Goal: Information Seeking & Learning: Learn about a topic

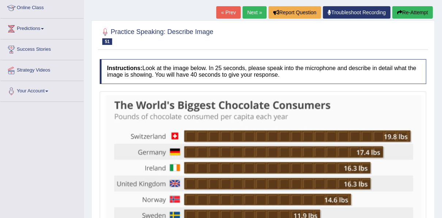
scroll to position [101, 0]
click at [250, 9] on link "Next »" at bounding box center [255, 12] width 24 height 12
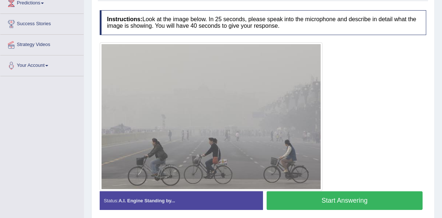
scroll to position [136, 0]
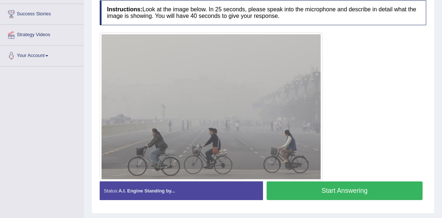
click at [315, 186] on button "Start Answering" at bounding box center [345, 191] width 156 height 19
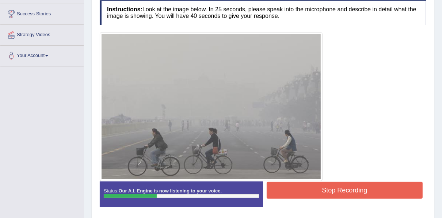
click at [304, 183] on button "Stop Recording" at bounding box center [345, 190] width 156 height 17
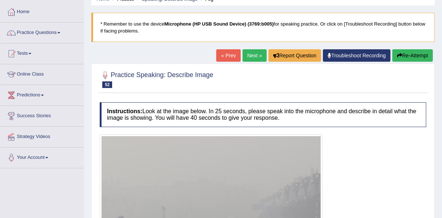
scroll to position [0, 0]
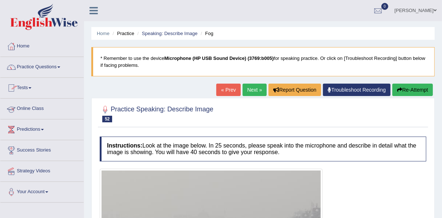
click at [23, 48] on link "Home" at bounding box center [41, 45] width 83 height 18
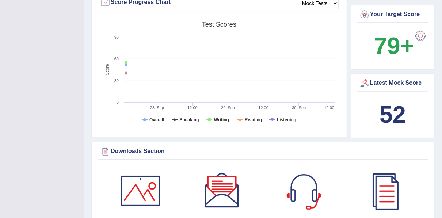
scroll to position [322, 0]
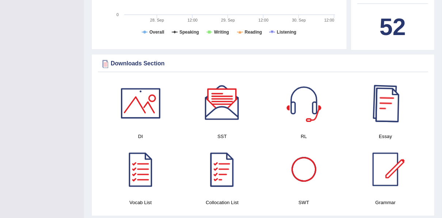
click at [389, 100] on div at bounding box center [385, 103] width 51 height 51
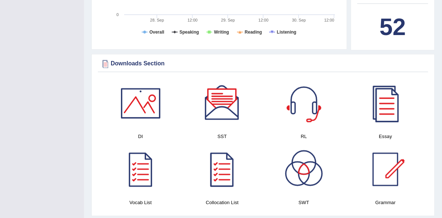
click at [305, 98] on div at bounding box center [303, 103] width 51 height 51
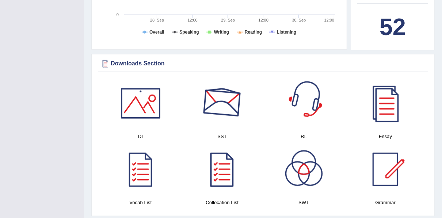
click at [222, 106] on div at bounding box center [222, 103] width 51 height 51
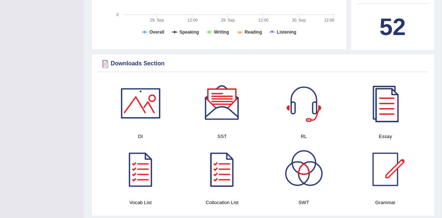
click at [135, 93] on div at bounding box center [140, 103] width 51 height 51
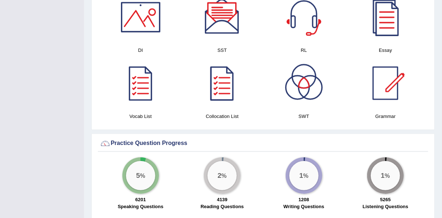
scroll to position [409, 0]
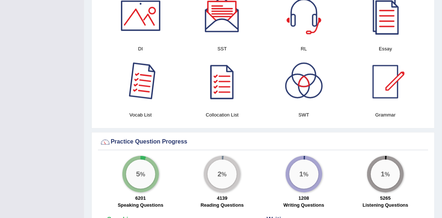
click at [142, 69] on div at bounding box center [140, 81] width 51 height 51
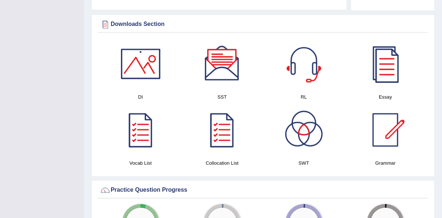
scroll to position [351, 0]
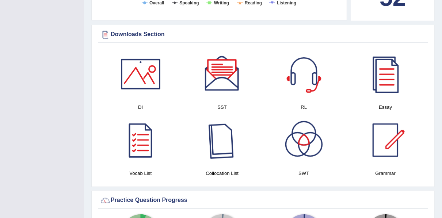
click at [224, 138] on div at bounding box center [222, 140] width 51 height 51
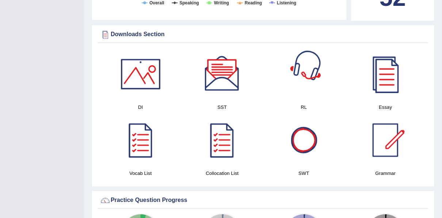
click at [309, 134] on div at bounding box center [303, 140] width 51 height 51
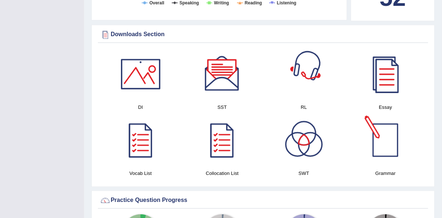
click at [384, 140] on div at bounding box center [385, 140] width 51 height 51
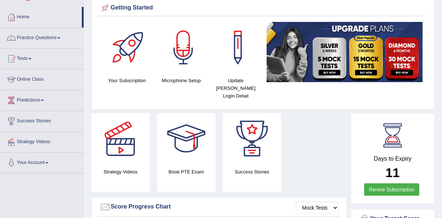
scroll to position [0, 0]
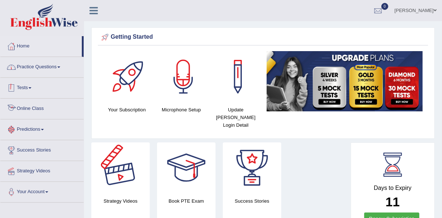
click at [35, 59] on link "Practice Questions" at bounding box center [41, 66] width 83 height 18
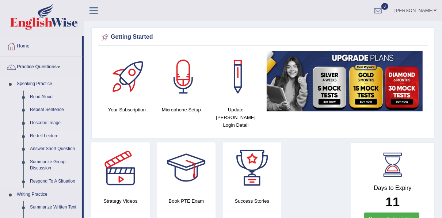
click at [47, 138] on link "Re-tell Lecture" at bounding box center [54, 136] width 55 height 13
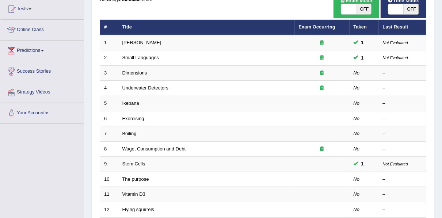
scroll to position [80, 0]
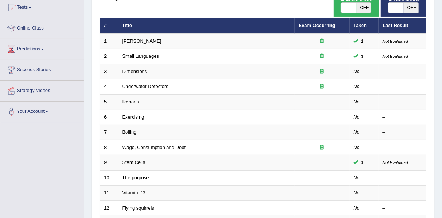
click at [352, 11] on span at bounding box center [348, 8] width 15 height 10
checkbox input "true"
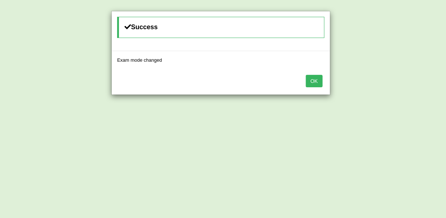
click at [313, 83] on button "OK" at bounding box center [314, 81] width 17 height 12
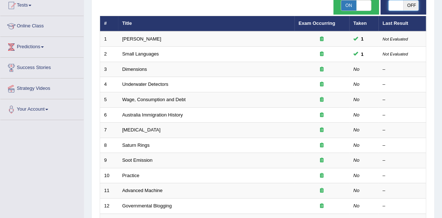
click at [401, 9] on span at bounding box center [395, 5] width 15 height 10
checkbox input "true"
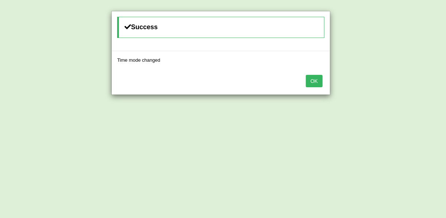
click at [319, 77] on button "OK" at bounding box center [314, 81] width 17 height 12
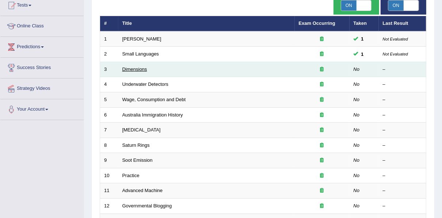
click at [141, 69] on link "Dimensions" at bounding box center [134, 68] width 25 height 5
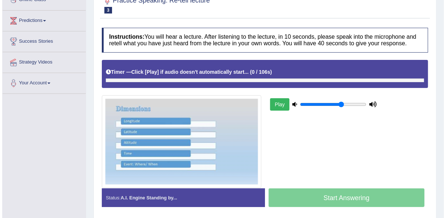
scroll to position [117, 0]
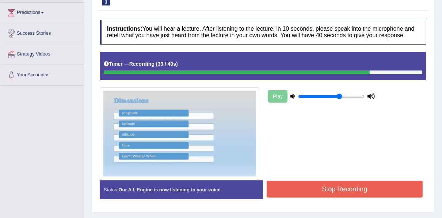
click at [301, 188] on button "Stop Recording" at bounding box center [345, 189] width 156 height 17
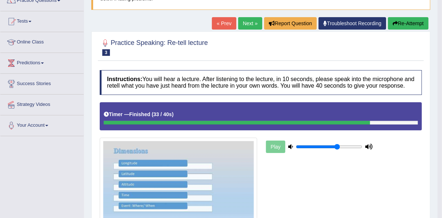
scroll to position [66, 0]
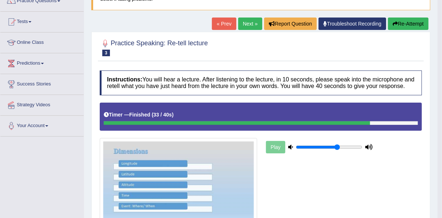
click at [395, 20] on button "Re-Attempt" at bounding box center [408, 24] width 41 height 12
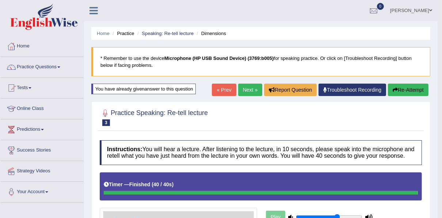
click at [398, 90] on button "Re-Attempt" at bounding box center [408, 90] width 41 height 12
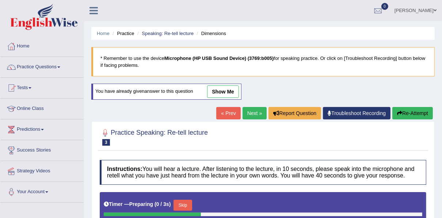
click at [187, 205] on button "Skip" at bounding box center [183, 205] width 18 height 11
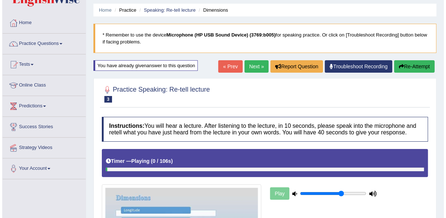
scroll to position [58, 0]
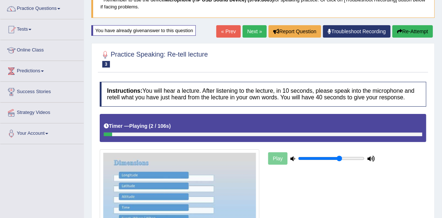
drag, startPoint x: 120, startPoint y: 134, endPoint x: 369, endPoint y: 134, distance: 249.2
click at [366, 135] on div at bounding box center [263, 135] width 319 height 4
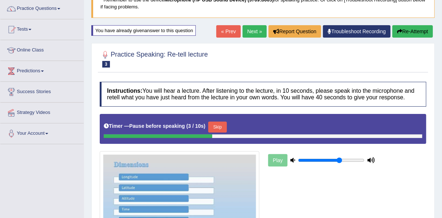
click at [212, 125] on button "Skip" at bounding box center [217, 127] width 18 height 11
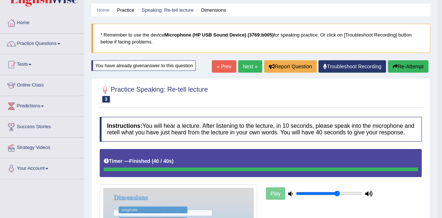
scroll to position [0, 0]
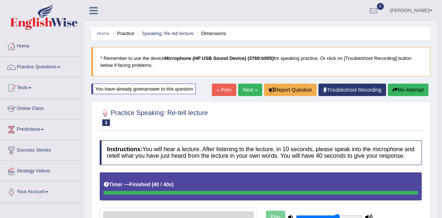
drag, startPoint x: 253, startPoint y: 87, endPoint x: 259, endPoint y: 87, distance: 5.8
click at [253, 87] on link "Next »" at bounding box center [250, 90] width 24 height 12
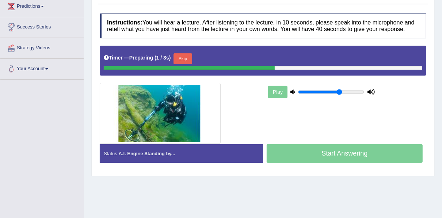
scroll to position [166, 0]
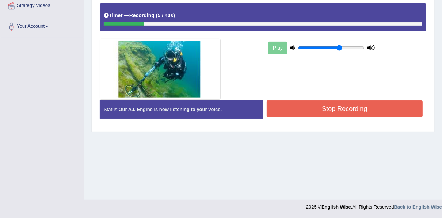
click at [336, 103] on button "Stop Recording" at bounding box center [345, 108] width 156 height 17
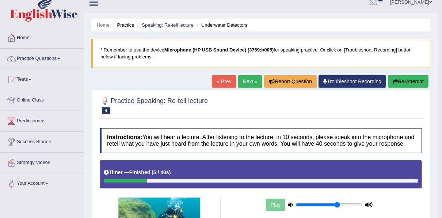
scroll to position [0, 0]
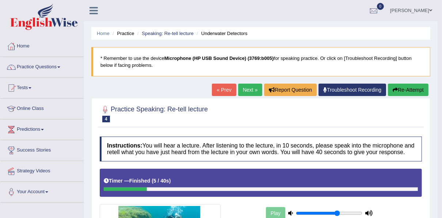
click at [411, 91] on button "Re-Attempt" at bounding box center [408, 90] width 41 height 12
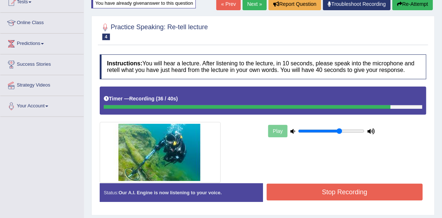
scroll to position [146, 0]
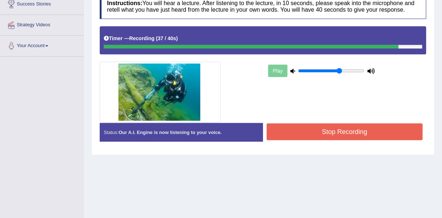
click at [322, 133] on button "Stop Recording" at bounding box center [345, 131] width 156 height 17
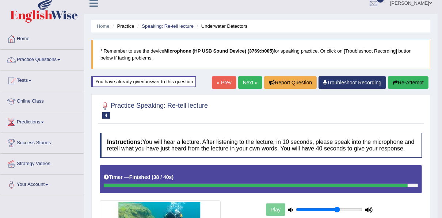
scroll to position [0, 0]
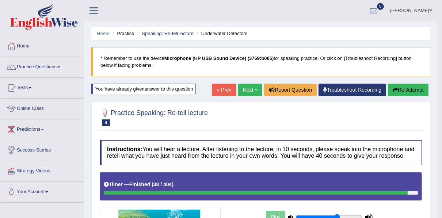
click at [407, 91] on button "Re-Attempt" at bounding box center [408, 90] width 41 height 12
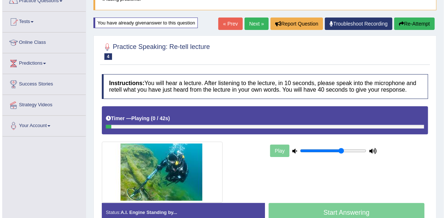
scroll to position [117, 0]
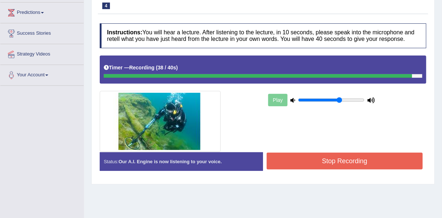
click at [294, 165] on button "Stop Recording" at bounding box center [345, 161] width 156 height 17
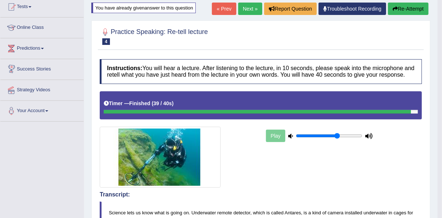
scroll to position [39, 0]
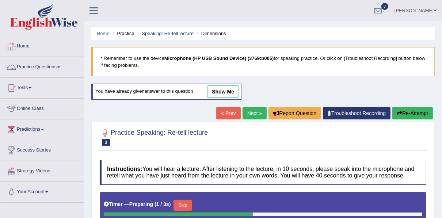
click at [18, 43] on link "Home" at bounding box center [41, 45] width 83 height 18
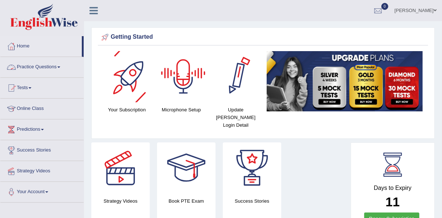
click at [51, 69] on link "Practice Questions" at bounding box center [41, 66] width 83 height 18
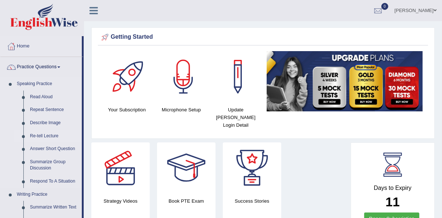
click at [45, 136] on link "Re-tell Lecture" at bounding box center [54, 136] width 55 height 13
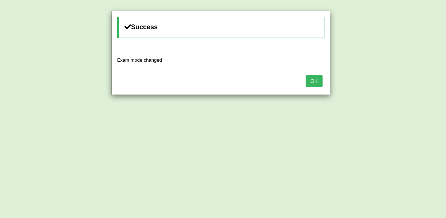
click at [313, 84] on button "OK" at bounding box center [314, 81] width 17 height 12
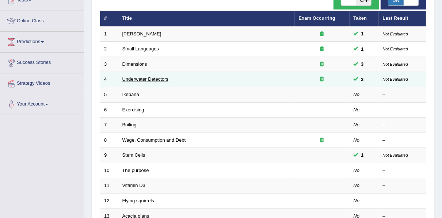
click at [131, 79] on link "Underwater Detectors" at bounding box center [145, 78] width 46 height 5
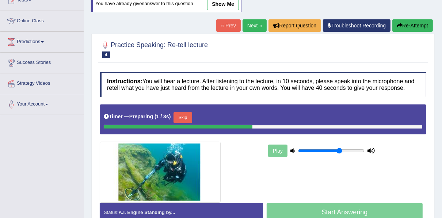
click at [178, 115] on button "Skip" at bounding box center [183, 117] width 18 height 11
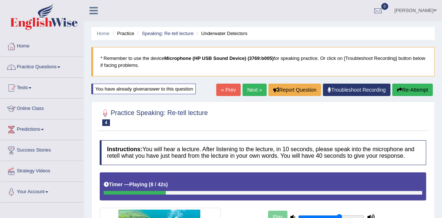
click at [27, 47] on link "Home" at bounding box center [41, 45] width 83 height 18
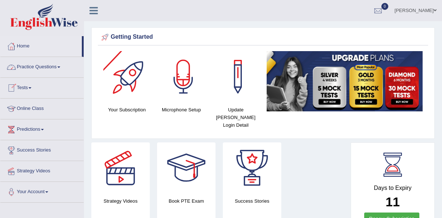
click at [49, 66] on link "Practice Questions" at bounding box center [41, 66] width 83 height 18
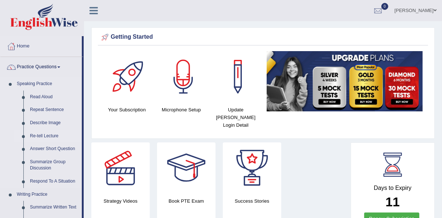
click at [43, 133] on link "Re-tell Lecture" at bounding box center [54, 136] width 55 height 13
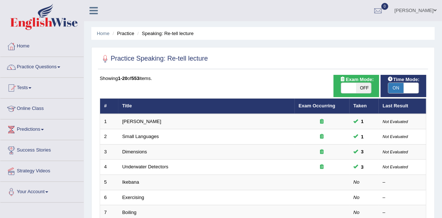
click at [403, 85] on span "ON" at bounding box center [395, 88] width 15 height 10
checkbox input "false"
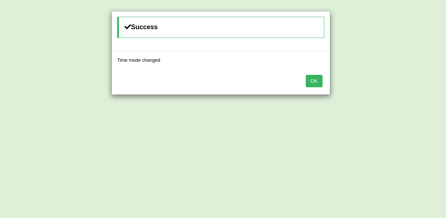
click at [312, 80] on button "OK" at bounding box center [314, 81] width 17 height 12
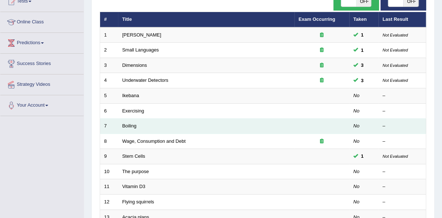
scroll to position [88, 0]
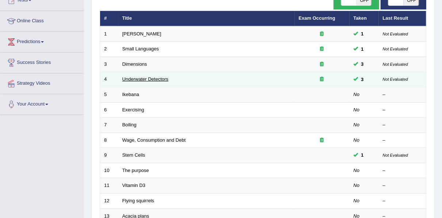
click at [143, 80] on link "Underwater Detectors" at bounding box center [145, 78] width 46 height 5
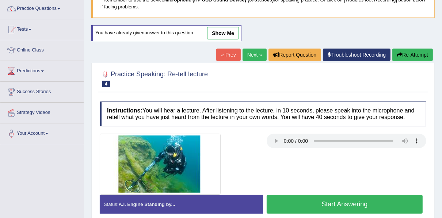
scroll to position [117, 0]
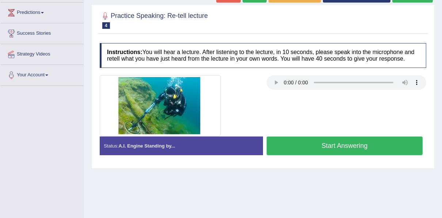
click at [307, 142] on button "Start Answering" at bounding box center [345, 146] width 156 height 19
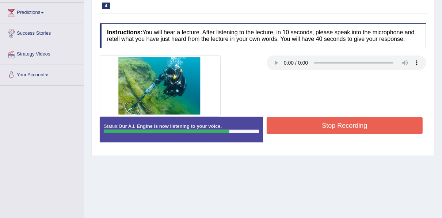
click at [311, 122] on button "Stop Recording" at bounding box center [345, 125] width 156 height 17
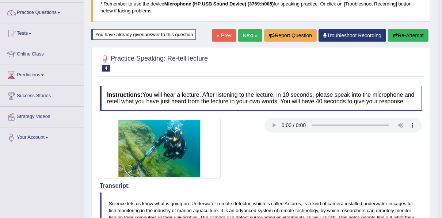
scroll to position [0, 0]
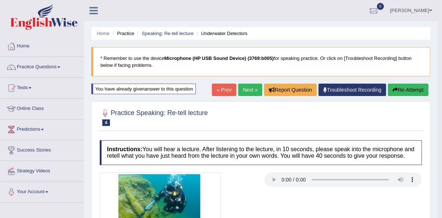
click at [404, 92] on button "Re-Attempt" at bounding box center [408, 90] width 41 height 12
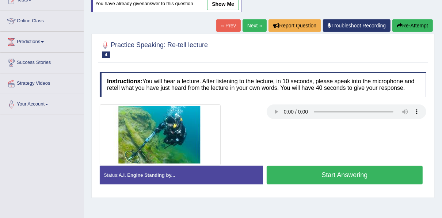
click at [306, 168] on button "Start Answering" at bounding box center [345, 175] width 156 height 19
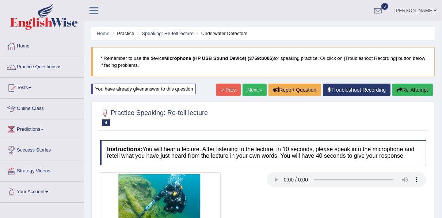
click at [405, 87] on button "Re-Attempt" at bounding box center [412, 90] width 41 height 12
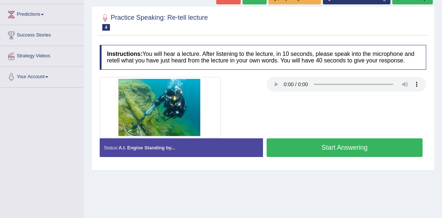
scroll to position [117, 0]
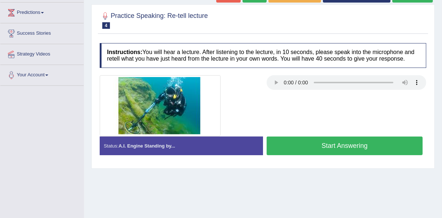
click at [334, 144] on button "Start Answering" at bounding box center [345, 146] width 156 height 19
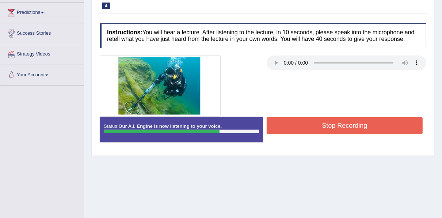
click at [285, 123] on button "Stop Recording" at bounding box center [345, 125] width 156 height 17
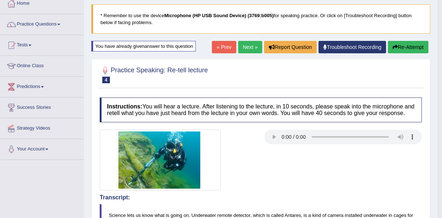
scroll to position [0, 0]
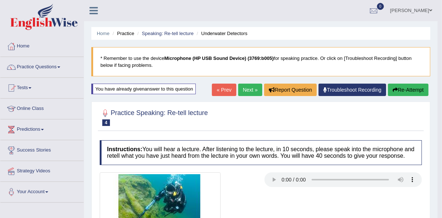
click at [250, 90] on link "Next »" at bounding box center [250, 90] width 24 height 12
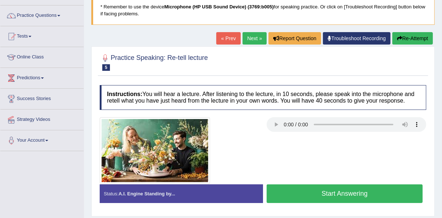
scroll to position [88, 0]
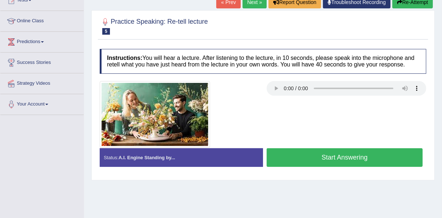
click at [316, 158] on button "Start Answering" at bounding box center [345, 157] width 156 height 19
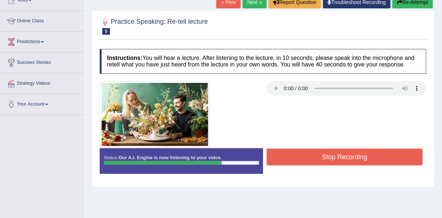
click at [316, 156] on button "Stop Recording" at bounding box center [345, 157] width 156 height 17
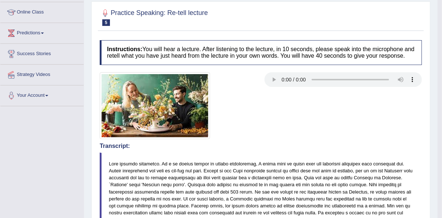
scroll to position [29, 0]
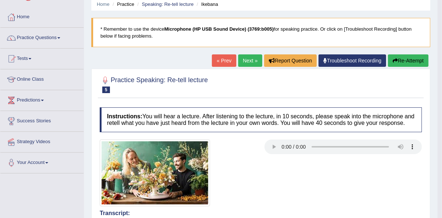
click at [242, 63] on link "Next »" at bounding box center [250, 60] width 24 height 12
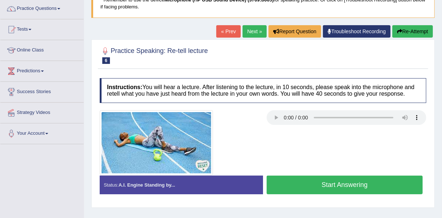
click at [308, 187] on button "Start Answering" at bounding box center [345, 185] width 156 height 19
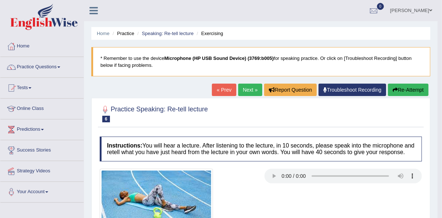
click at [400, 92] on button "Re-Attempt" at bounding box center [408, 90] width 41 height 12
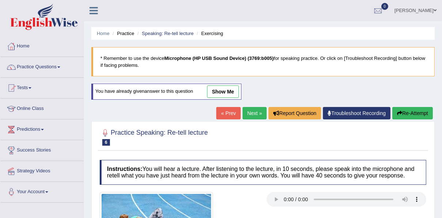
click at [398, 111] on icon "button" at bounding box center [399, 113] width 5 height 5
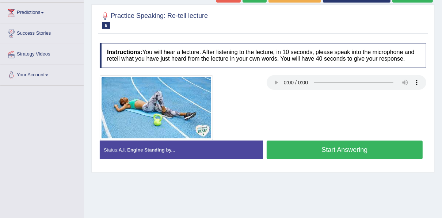
click at [289, 150] on button "Start Answering" at bounding box center [345, 150] width 156 height 19
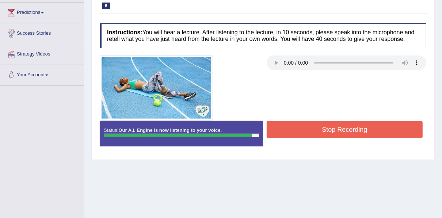
click at [302, 129] on button "Stop Recording" at bounding box center [345, 129] width 156 height 17
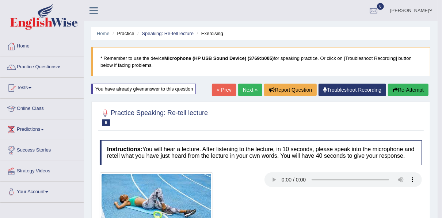
click at [245, 92] on link "Next »" at bounding box center [250, 90] width 24 height 12
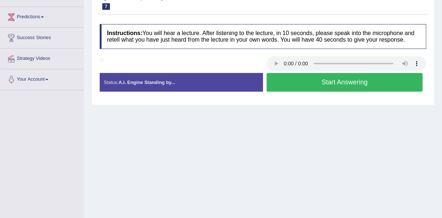
scroll to position [88, 0]
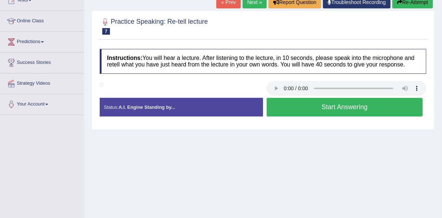
click at [328, 99] on button "Start Answering" at bounding box center [345, 107] width 156 height 19
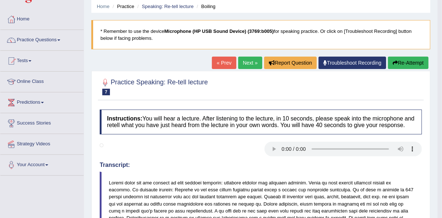
scroll to position [0, 0]
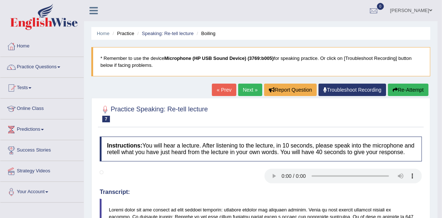
click at [411, 91] on button "Re-Attempt" at bounding box center [408, 90] width 41 height 12
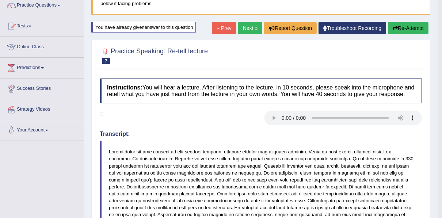
scroll to position [16, 0]
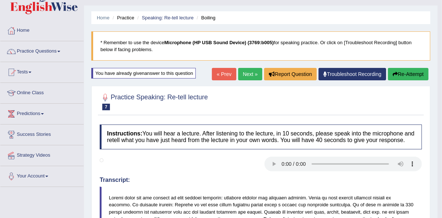
click at [252, 76] on link "Next »" at bounding box center [250, 74] width 24 height 12
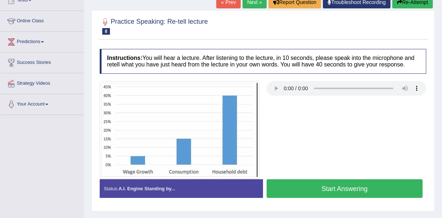
click at [324, 189] on button "Start Answering" at bounding box center [345, 188] width 156 height 19
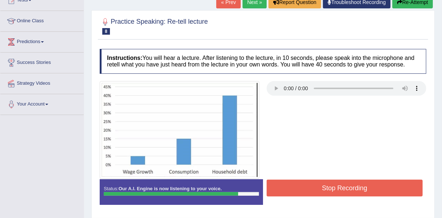
click at [320, 184] on button "Stop Recording" at bounding box center [345, 188] width 156 height 17
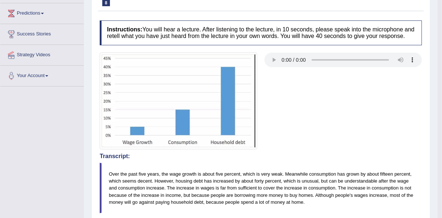
scroll to position [29, 0]
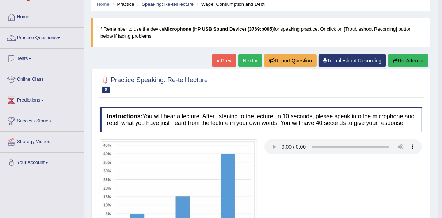
click at [397, 58] on icon "button" at bounding box center [395, 60] width 5 height 5
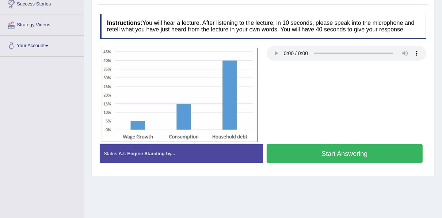
click at [283, 157] on button "Start Answering" at bounding box center [345, 153] width 156 height 19
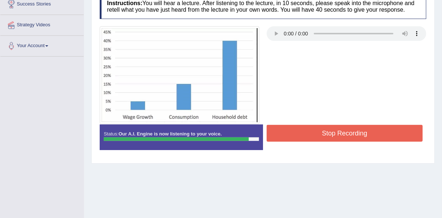
click at [281, 130] on button "Stop Recording" at bounding box center [345, 133] width 156 height 17
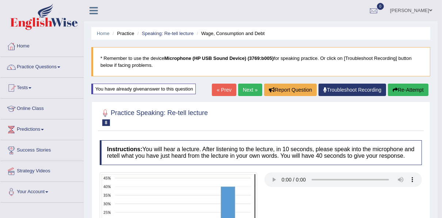
click at [243, 87] on link "Next »" at bounding box center [250, 90] width 24 height 12
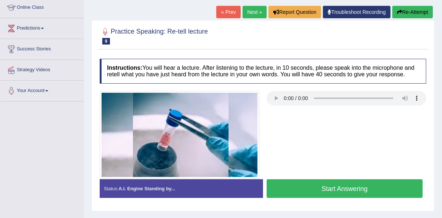
scroll to position [130, 0]
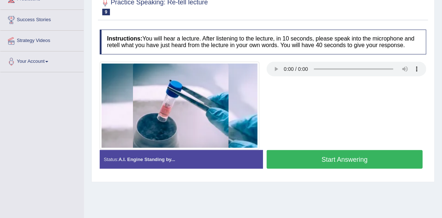
click at [305, 159] on button "Start Answering" at bounding box center [345, 159] width 156 height 19
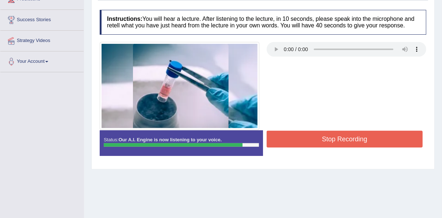
click at [360, 131] on button "Stop Recording" at bounding box center [345, 139] width 156 height 17
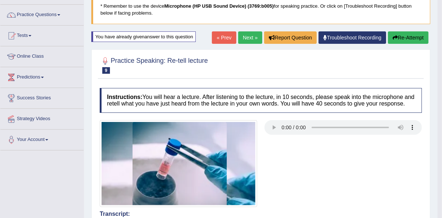
scroll to position [0, 0]
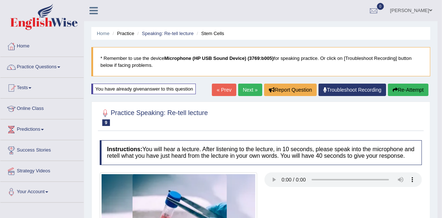
click at [240, 91] on link "Next »" at bounding box center [250, 90] width 24 height 12
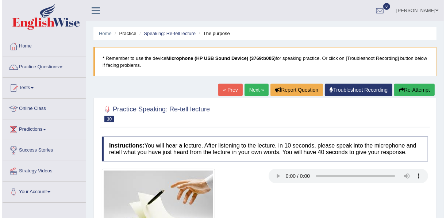
scroll to position [117, 0]
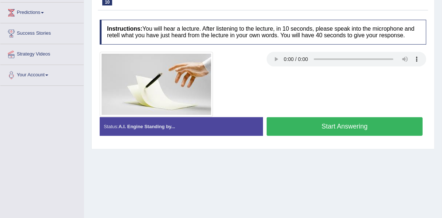
click at [343, 125] on button "Start Answering" at bounding box center [345, 126] width 156 height 19
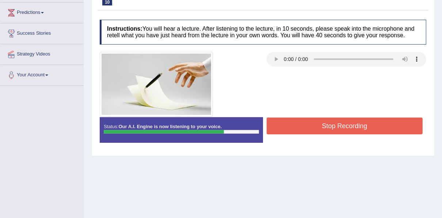
click at [389, 118] on button "Stop Recording" at bounding box center [345, 126] width 156 height 17
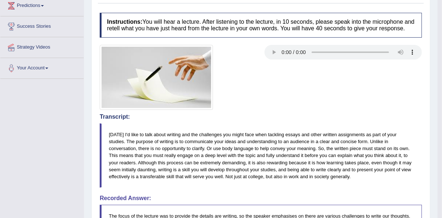
scroll to position [66, 0]
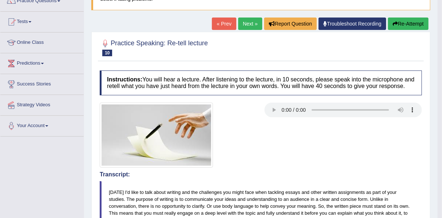
click at [412, 23] on button "Re-Attempt" at bounding box center [408, 24] width 41 height 12
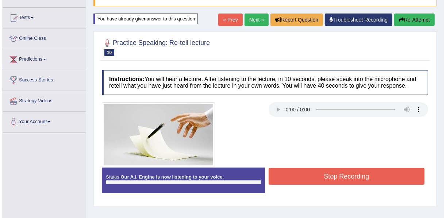
scroll to position [66, 0]
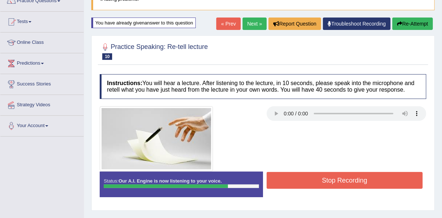
click at [294, 182] on button "Stop Recording" at bounding box center [345, 180] width 156 height 17
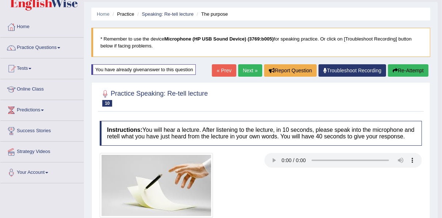
scroll to position [0, 0]
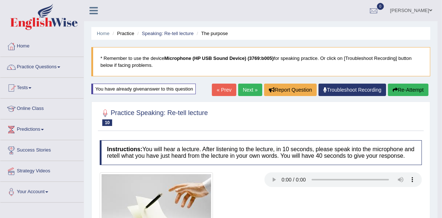
click at [407, 87] on button "Re-Attempt" at bounding box center [408, 90] width 41 height 12
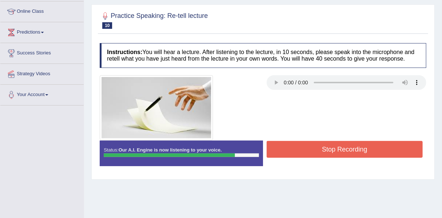
click at [285, 143] on button "Stop Recording" at bounding box center [345, 149] width 156 height 17
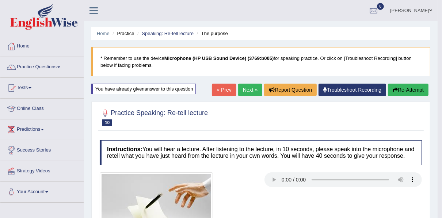
click at [248, 86] on link "Next »" at bounding box center [250, 90] width 24 height 12
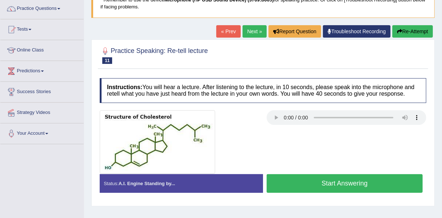
click at [304, 183] on button "Start Answering" at bounding box center [345, 183] width 156 height 19
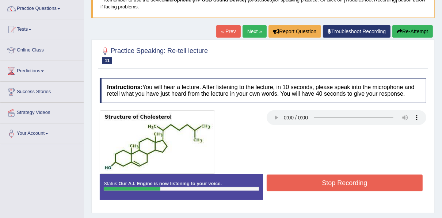
click at [320, 183] on button "Stop Recording" at bounding box center [345, 183] width 156 height 17
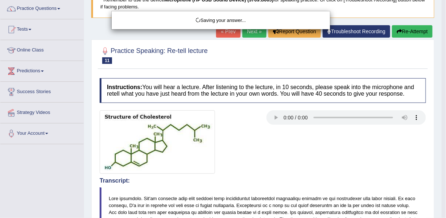
click at [403, 32] on div "Saving your answer..." at bounding box center [223, 109] width 446 height 218
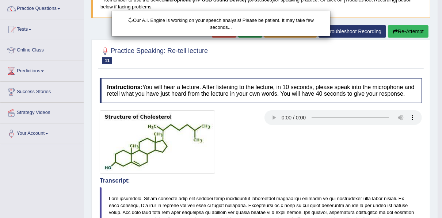
click at [403, 32] on div "Our A.I. Engine is working on your speech analysis! Please be patient. It may t…" at bounding box center [221, 109] width 442 height 218
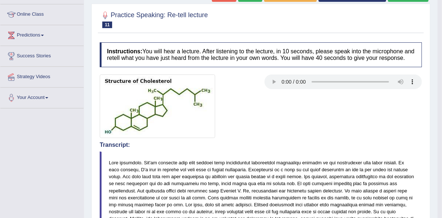
scroll to position [58, 0]
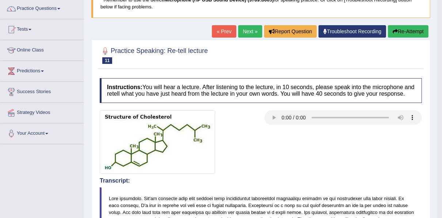
click at [404, 29] on button "Re-Attempt" at bounding box center [408, 31] width 41 height 12
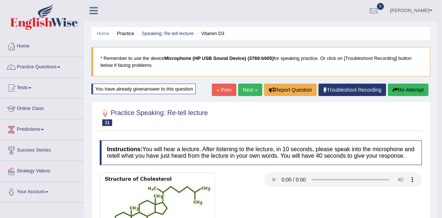
click at [397, 92] on button "Re-Attempt" at bounding box center [408, 90] width 41 height 12
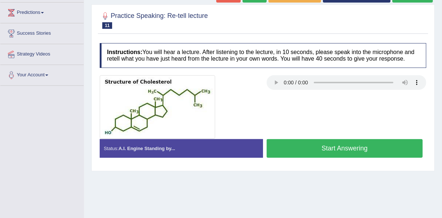
scroll to position [117, 0]
click at [328, 142] on button "Start Answering" at bounding box center [345, 148] width 156 height 19
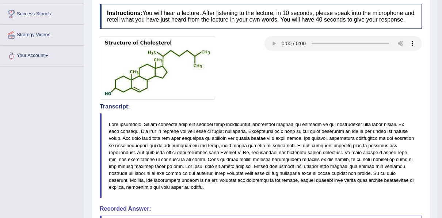
scroll to position [56, 0]
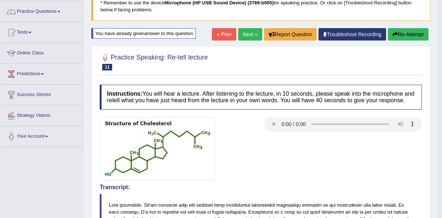
click at [250, 36] on link "Next »" at bounding box center [250, 34] width 24 height 12
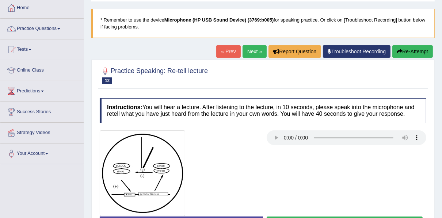
scroll to position [88, 0]
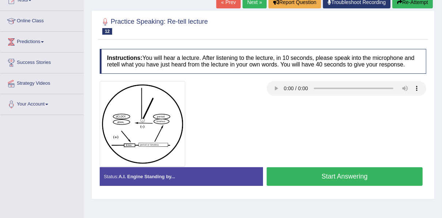
click at [323, 170] on button "Start Answering" at bounding box center [345, 176] width 156 height 19
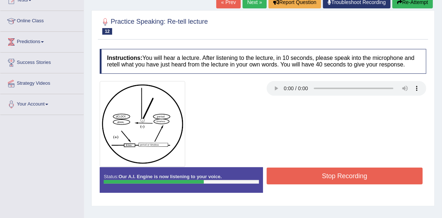
click at [323, 170] on button "Stop Recording" at bounding box center [345, 176] width 156 height 17
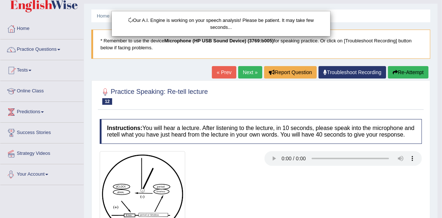
scroll to position [0, 0]
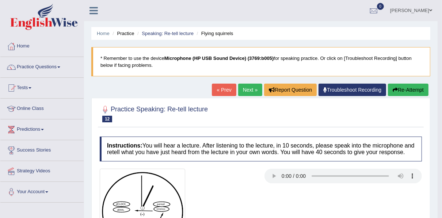
click at [398, 88] on button "Re-Attempt" at bounding box center [408, 90] width 41 height 12
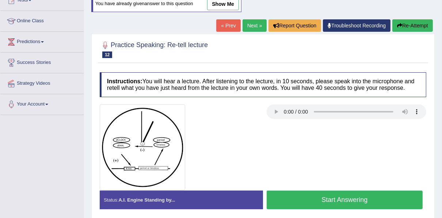
click at [317, 194] on button "Start Answering" at bounding box center [345, 200] width 156 height 19
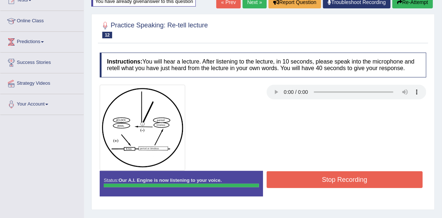
click at [314, 184] on button "Stop Recording" at bounding box center [345, 179] width 156 height 17
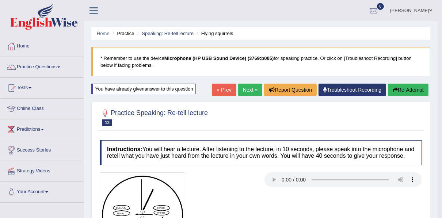
click at [410, 92] on button "Re-Attempt" at bounding box center [408, 90] width 41 height 12
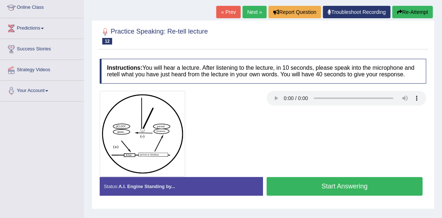
click at [339, 186] on button "Start Answering" at bounding box center [345, 186] width 156 height 19
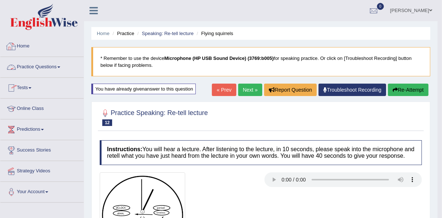
click at [39, 64] on link "Practice Questions" at bounding box center [41, 66] width 83 height 18
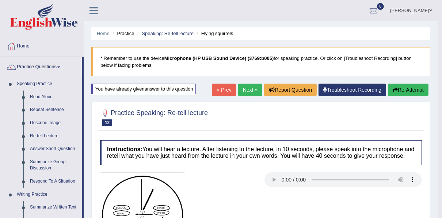
click at [239, 92] on link "Next »" at bounding box center [250, 90] width 24 height 12
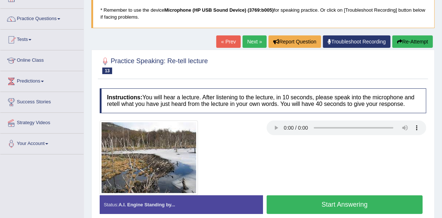
scroll to position [58, 0]
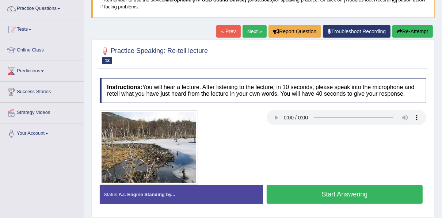
click at [336, 192] on button "Start Answering" at bounding box center [345, 194] width 156 height 19
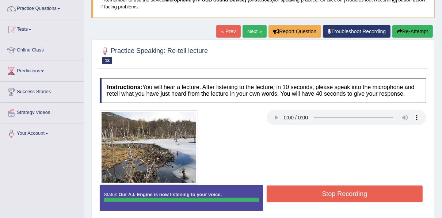
click at [322, 193] on button "Stop Recording" at bounding box center [345, 194] width 156 height 17
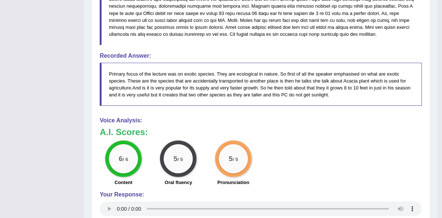
scroll to position [388, 0]
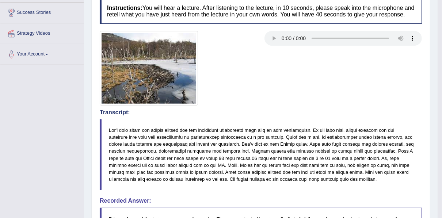
scroll to position [66, 0]
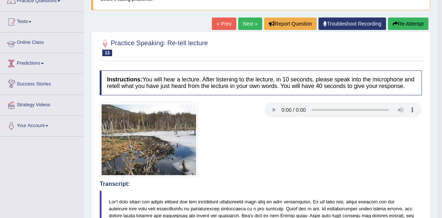
click at [30, 44] on link "Online Class" at bounding box center [41, 42] width 83 height 18
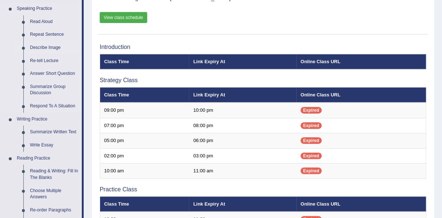
scroll to position [88, 0]
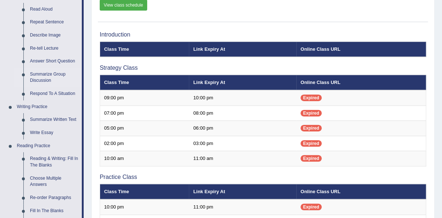
click at [40, 77] on link "Summarize Group Discussion" at bounding box center [54, 77] width 55 height 19
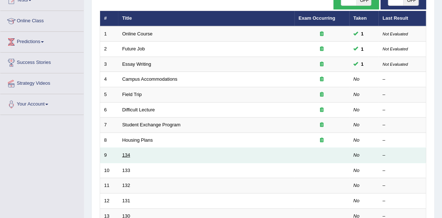
click at [126, 153] on link "134" at bounding box center [126, 154] width 8 height 5
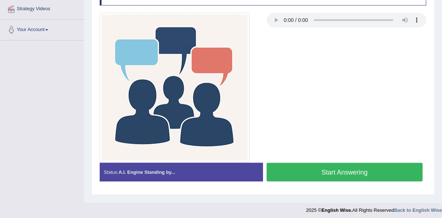
scroll to position [166, 0]
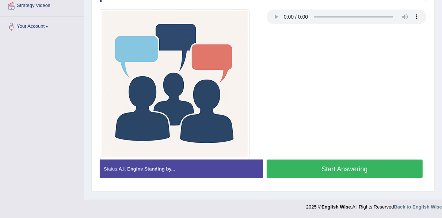
click at [311, 166] on button "Start Answering" at bounding box center [345, 169] width 156 height 19
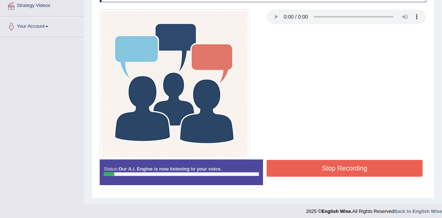
click at [292, 163] on button "Stop Recording" at bounding box center [345, 168] width 156 height 17
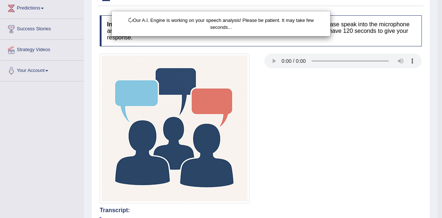
scroll to position [49, 0]
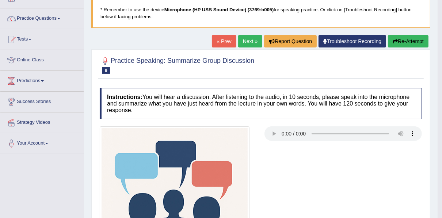
click at [393, 41] on icon "button" at bounding box center [395, 41] width 5 height 5
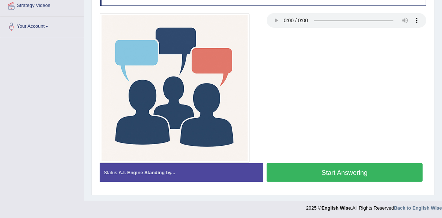
click at [319, 166] on button "Start Answering" at bounding box center [345, 172] width 156 height 19
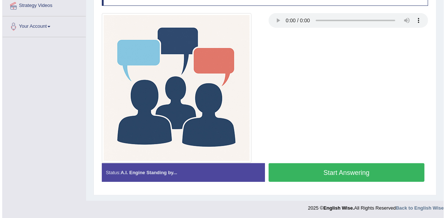
scroll to position [172, 0]
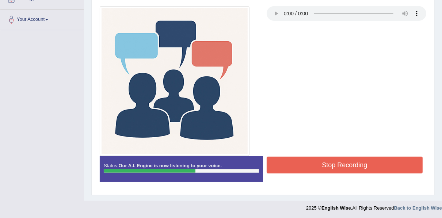
click at [312, 170] on button "Stop Recording" at bounding box center [345, 165] width 156 height 17
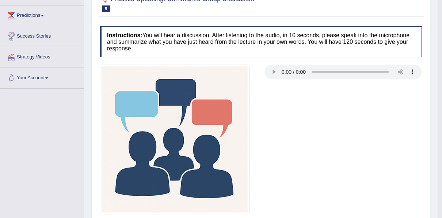
scroll to position [53, 0]
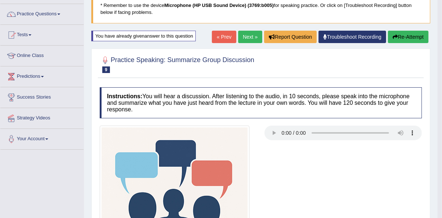
click at [400, 39] on button "Re-Attempt" at bounding box center [408, 37] width 41 height 12
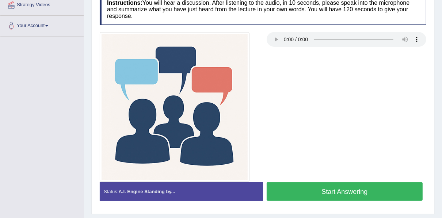
click at [299, 187] on button "Start Answering" at bounding box center [345, 191] width 156 height 19
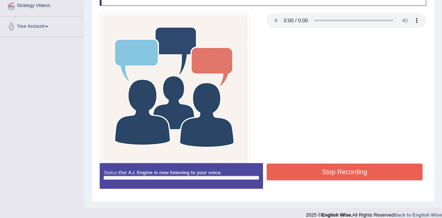
scroll to position [166, 0]
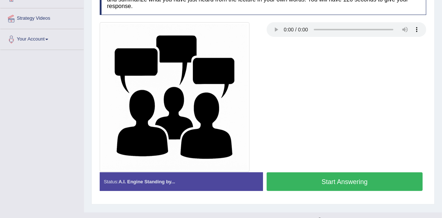
scroll to position [166, 0]
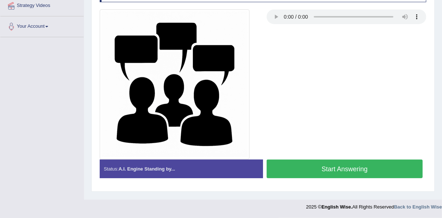
click at [309, 165] on button "Start Answering" at bounding box center [345, 169] width 156 height 19
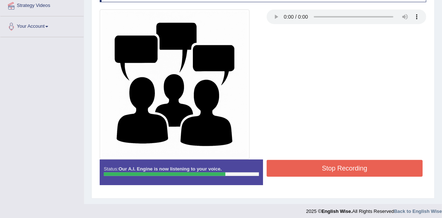
click at [309, 166] on button "Stop Recording" at bounding box center [345, 168] width 156 height 17
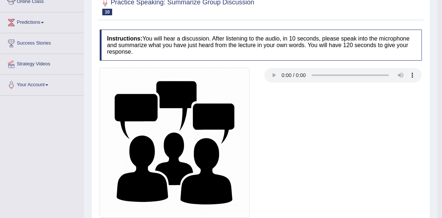
scroll to position [0, 0]
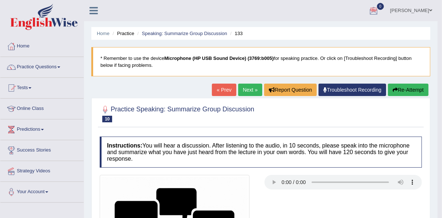
click at [398, 90] on button "Re-Attempt" at bounding box center [408, 90] width 41 height 12
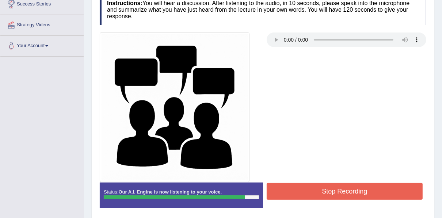
click at [335, 190] on button "Stop Recording" at bounding box center [345, 191] width 156 height 17
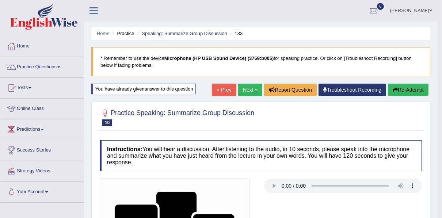
click at [248, 88] on link "Next »" at bounding box center [250, 90] width 24 height 12
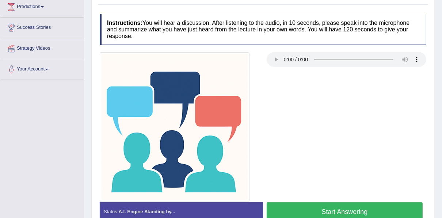
click at [313, 207] on button "Start Answering" at bounding box center [345, 211] width 156 height 19
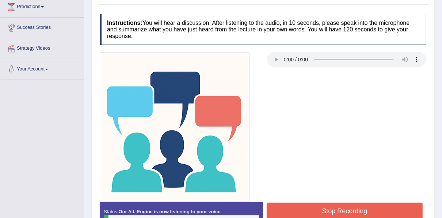
click at [315, 205] on button "Stop Recording" at bounding box center [345, 211] width 156 height 17
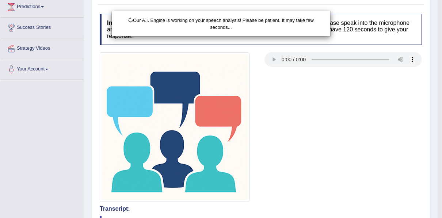
scroll to position [6, 0]
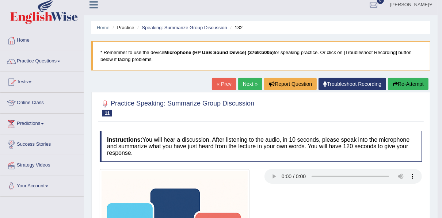
click at [403, 84] on button "Re-Attempt" at bounding box center [408, 84] width 41 height 12
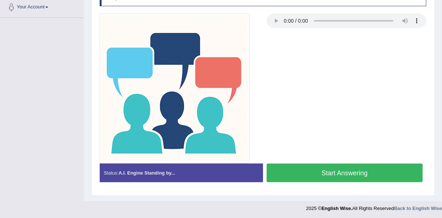
click at [329, 167] on button "Start Answering" at bounding box center [345, 173] width 156 height 19
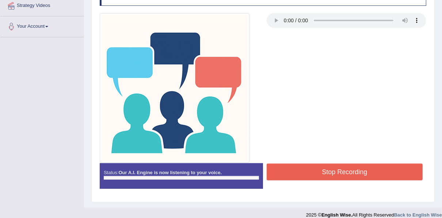
scroll to position [172, 0]
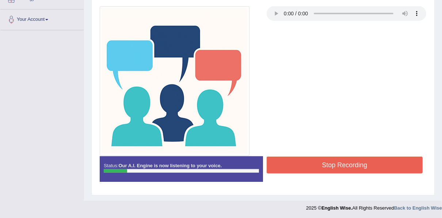
click at [312, 166] on button "Stop Recording" at bounding box center [345, 165] width 156 height 17
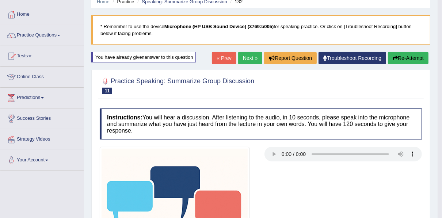
scroll to position [0, 0]
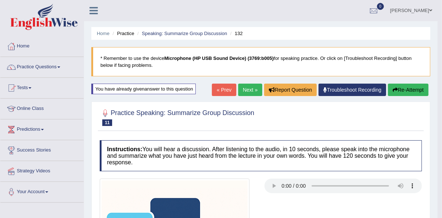
click at [398, 89] on button "Re-Attempt" at bounding box center [408, 90] width 41 height 12
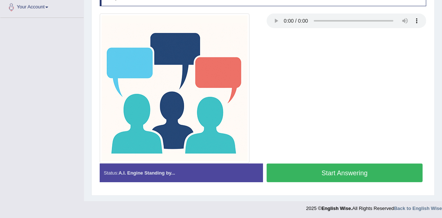
click at [323, 166] on button "Start Answering" at bounding box center [345, 173] width 156 height 19
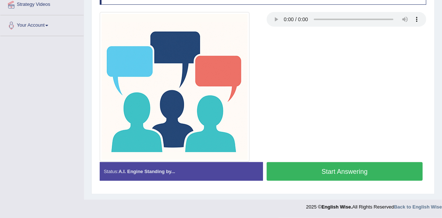
scroll to position [166, 0]
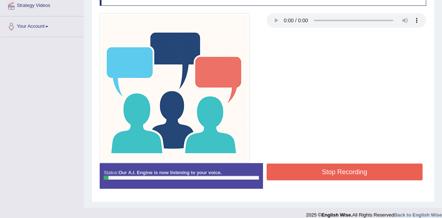
click at [302, 173] on button "Stop Recording" at bounding box center [345, 172] width 156 height 17
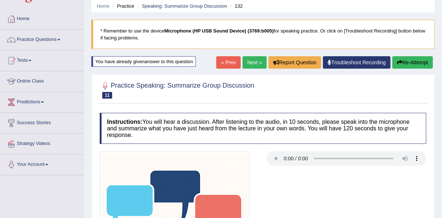
scroll to position [0, 0]
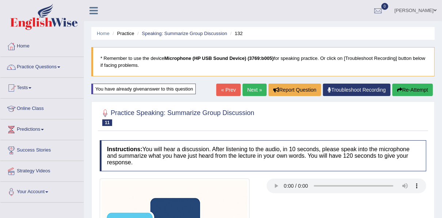
click at [412, 91] on button "Re-Attempt" at bounding box center [412, 90] width 41 height 12
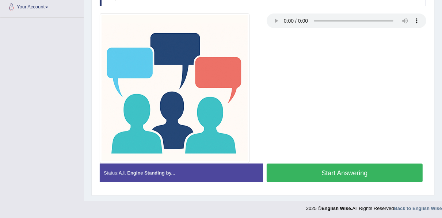
click at [315, 176] on button "Start Answering" at bounding box center [345, 173] width 156 height 19
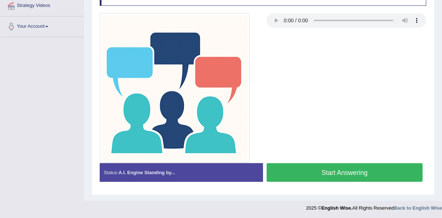
scroll to position [172, 0]
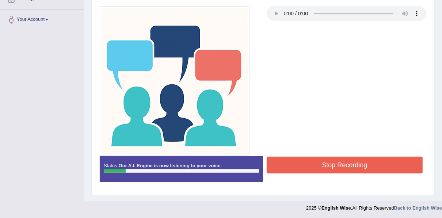
click at [314, 170] on button "Stop Recording" at bounding box center [345, 165] width 156 height 17
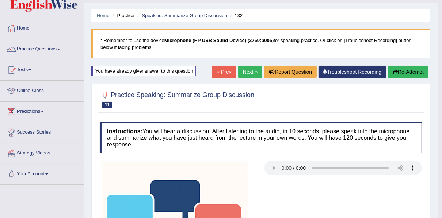
scroll to position [0, 0]
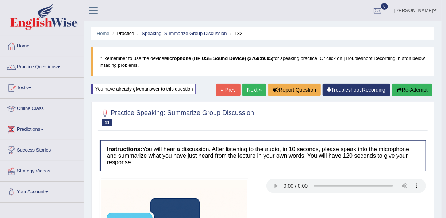
click at [0, 0] on div "Saving your answer..." at bounding box center [0, 0] width 0 height 0
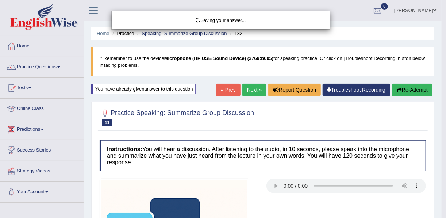
click at [404, 88] on div "Saving your answer..." at bounding box center [223, 109] width 446 height 218
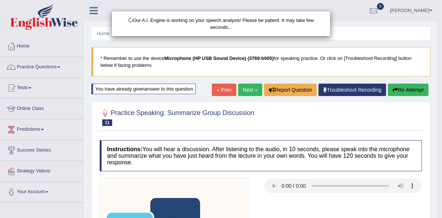
click at [404, 88] on div "Our A.I. Engine is working on your speech analysis! Please be patient. It may t…" at bounding box center [221, 109] width 442 height 218
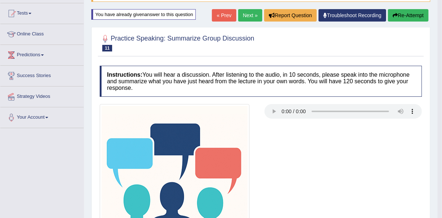
scroll to position [58, 0]
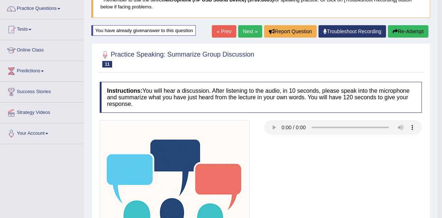
click at [397, 31] on button "Re-Attempt" at bounding box center [408, 31] width 41 height 12
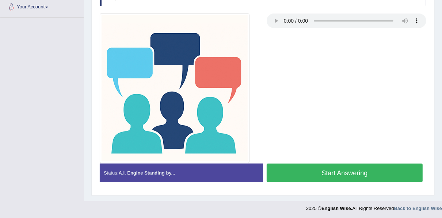
scroll to position [185, 0]
click at [338, 170] on button "Start Answering" at bounding box center [345, 173] width 156 height 19
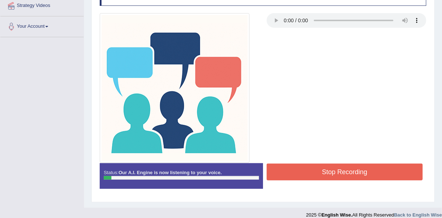
click at [327, 164] on button "Stop Recording" at bounding box center [345, 172] width 156 height 17
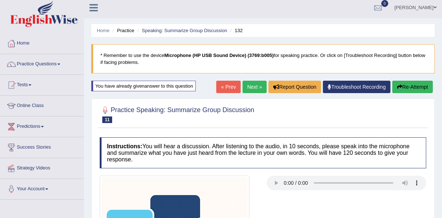
scroll to position [0, 0]
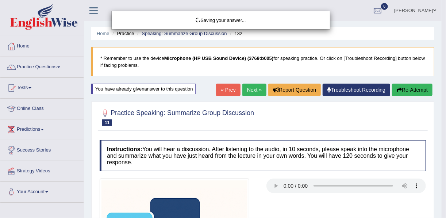
click at [407, 89] on div "Saving your answer..." at bounding box center [223, 109] width 446 height 218
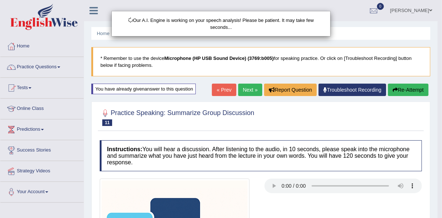
click at [407, 89] on div "Our A.I. Engine is working on your speech analysis! Please be patient. It may t…" at bounding box center [221, 109] width 442 height 218
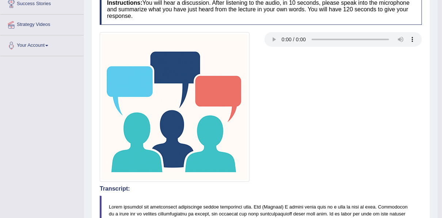
scroll to position [88, 0]
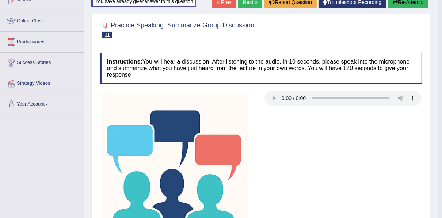
click at [398, 3] on button "Re-Attempt" at bounding box center [408, 2] width 41 height 12
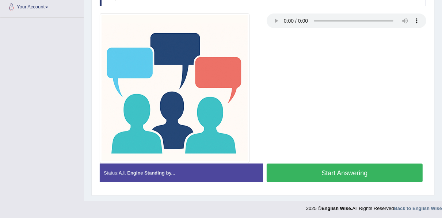
scroll to position [185, 0]
click at [331, 166] on button "Start Answering" at bounding box center [345, 173] width 156 height 19
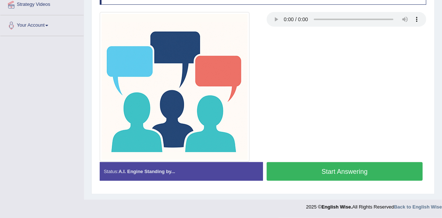
scroll to position [166, 0]
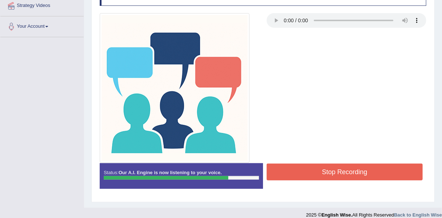
click at [302, 166] on button "Stop Recording" at bounding box center [345, 172] width 156 height 17
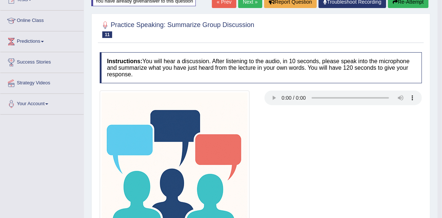
scroll to position [0, 0]
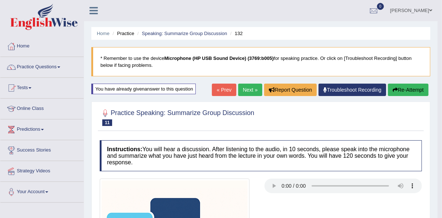
drag, startPoint x: 392, startPoint y: 91, endPoint x: 392, endPoint y: 95, distance: 4.4
click at [393, 91] on icon "button" at bounding box center [395, 89] width 5 height 5
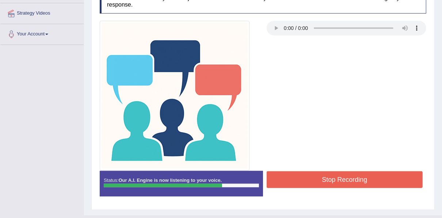
click at [360, 172] on button "Stop Recording" at bounding box center [345, 179] width 156 height 17
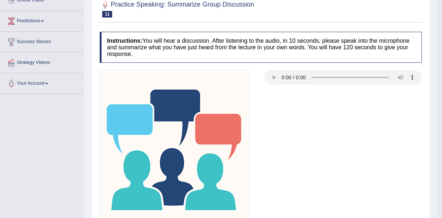
scroll to position [81, 0]
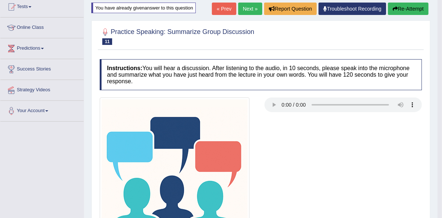
click at [250, 8] on link "Next »" at bounding box center [250, 9] width 24 height 12
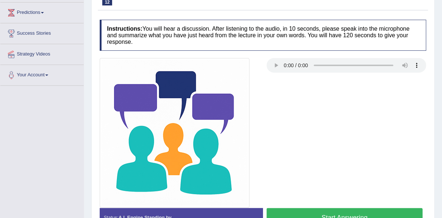
scroll to position [166, 0]
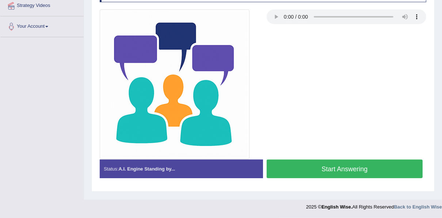
click at [351, 169] on button "Start Answering" at bounding box center [345, 169] width 156 height 19
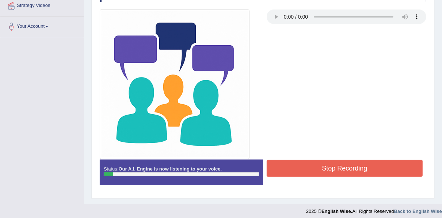
click at [374, 167] on button "Stop Recording" at bounding box center [345, 168] width 156 height 17
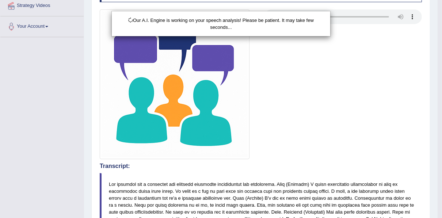
scroll to position [0, 0]
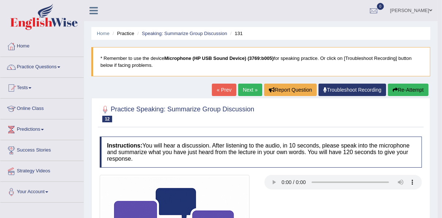
click at [403, 92] on button "Re-Attempt" at bounding box center [408, 90] width 41 height 12
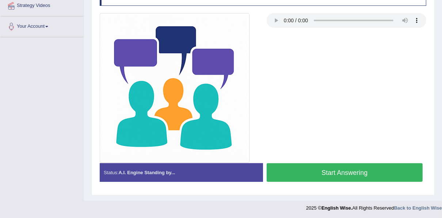
scroll to position [172, 0]
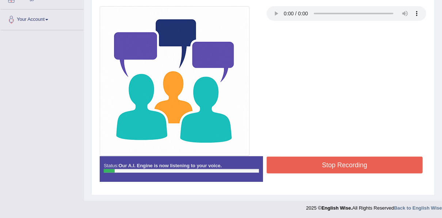
click at [345, 161] on button "Stop Recording" at bounding box center [345, 165] width 156 height 17
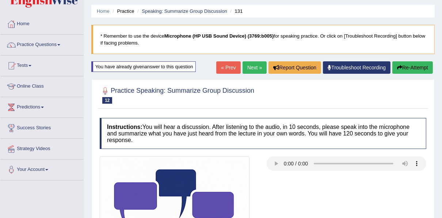
scroll to position [0, 0]
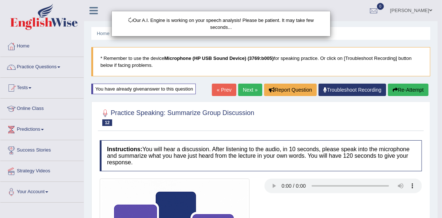
click at [409, 90] on div "Our A.I. Engine is working on your speech analysis! Please be patient. It may t…" at bounding box center [221, 109] width 442 height 218
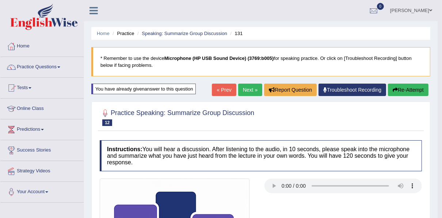
click at [398, 89] on button "Re-Attempt" at bounding box center [408, 90] width 41 height 12
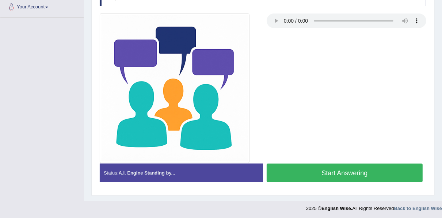
click at [346, 176] on button "Start Answering" at bounding box center [345, 173] width 156 height 19
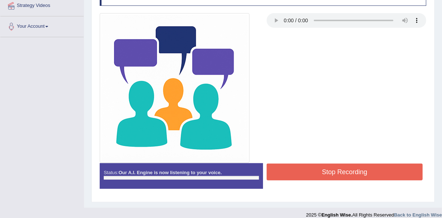
scroll to position [172, 0]
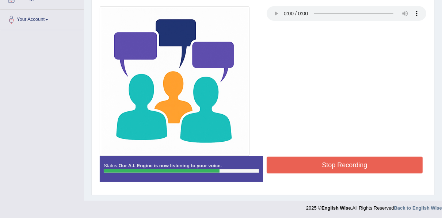
click at [343, 167] on button "Stop Recording" at bounding box center [345, 165] width 156 height 17
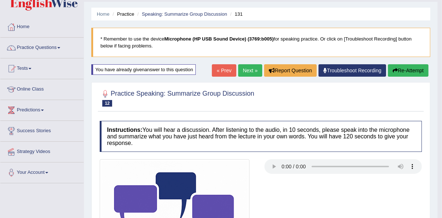
scroll to position [0, 0]
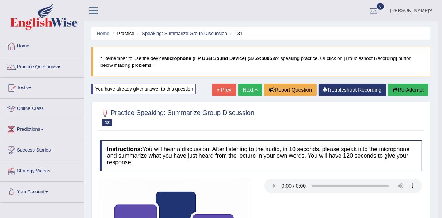
click at [251, 90] on link "Next »" at bounding box center [250, 90] width 24 height 12
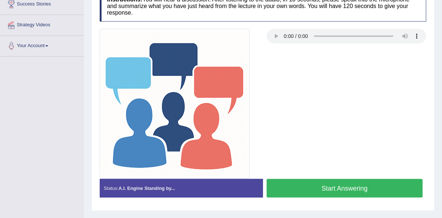
click at [323, 190] on button "Start Answering" at bounding box center [345, 188] width 156 height 19
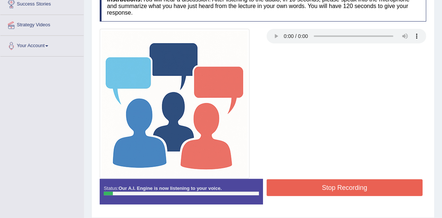
click at [322, 188] on button "Stop Recording" at bounding box center [345, 187] width 156 height 17
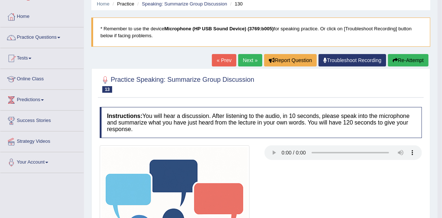
scroll to position [29, 0]
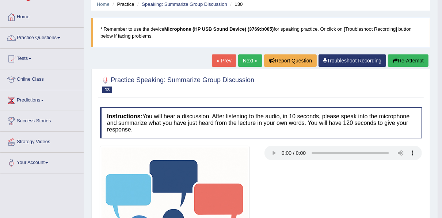
click at [415, 62] on button "Re-Attempt" at bounding box center [408, 60] width 41 height 12
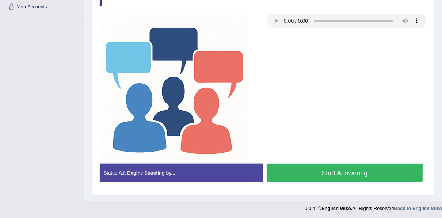
click at [331, 167] on button "Start Answering" at bounding box center [345, 173] width 156 height 19
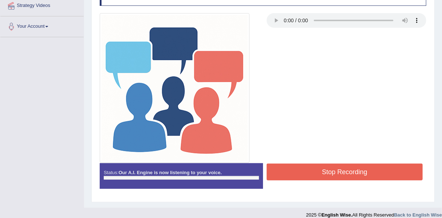
scroll to position [172, 0]
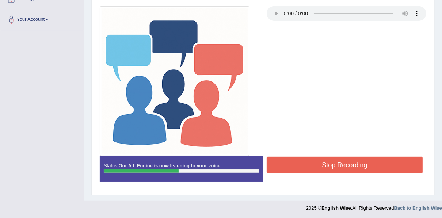
click at [321, 164] on button "Stop Recording" at bounding box center [345, 165] width 156 height 17
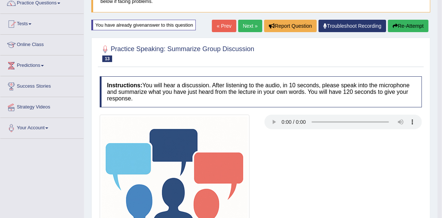
scroll to position [0, 0]
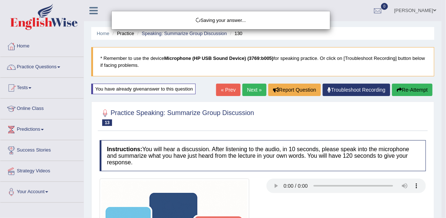
click at [407, 91] on div "Saving your answer..." at bounding box center [223, 109] width 446 height 218
click at [405, 90] on div "Saving your answer..." at bounding box center [223, 109] width 446 height 218
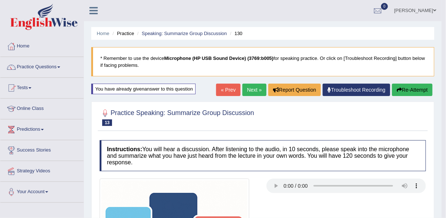
click at [0, 0] on div "Comparing text to speech..." at bounding box center [0, 0] width 0 height 0
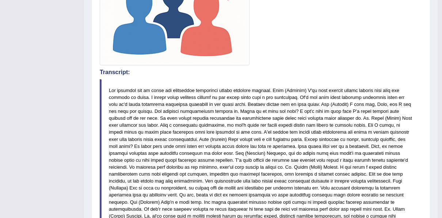
scroll to position [58, 0]
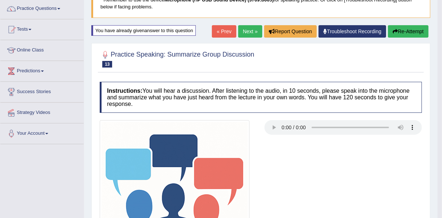
click at [406, 33] on button "Re-Attempt" at bounding box center [408, 31] width 41 height 12
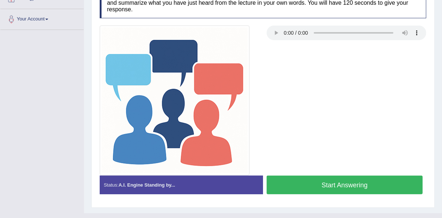
click at [313, 176] on button "Start Answering" at bounding box center [345, 185] width 156 height 19
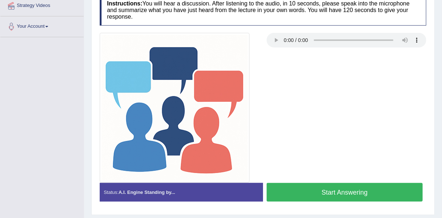
scroll to position [166, 0]
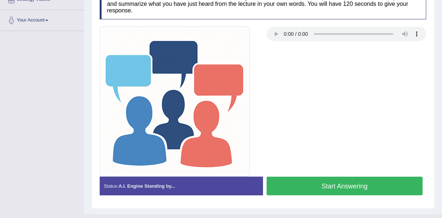
scroll to position [172, 0]
click at [338, 187] on button "Start Answering" at bounding box center [345, 186] width 156 height 19
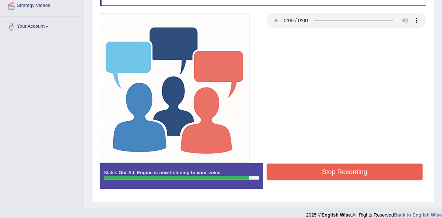
click at [311, 169] on button "Stop Recording" at bounding box center [345, 172] width 156 height 17
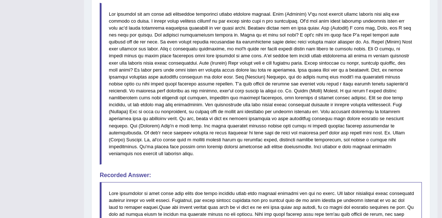
scroll to position [313, 0]
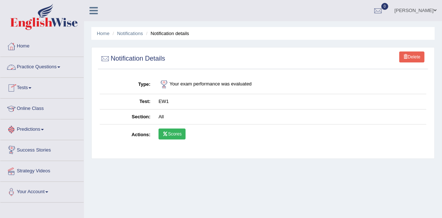
click at [31, 86] on link "Tests" at bounding box center [41, 87] width 83 height 18
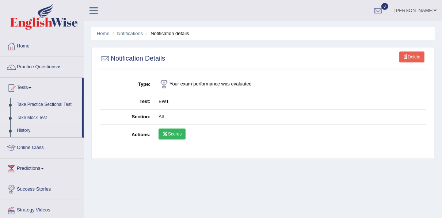
click at [30, 119] on link "Take Mock Test" at bounding box center [48, 117] width 68 height 13
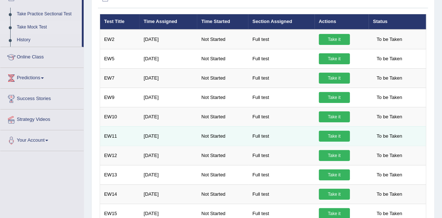
scroll to position [49, 0]
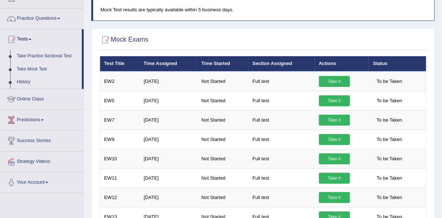
click at [38, 56] on link "Take Practice Sectional Test" at bounding box center [48, 56] width 68 height 13
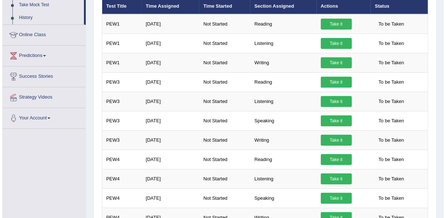
scroll to position [88, 0]
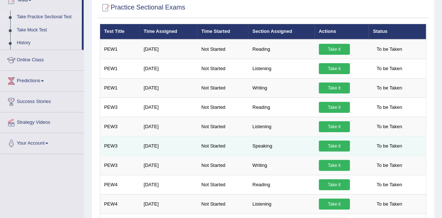
click at [338, 144] on link "Take it" at bounding box center [334, 146] width 31 height 11
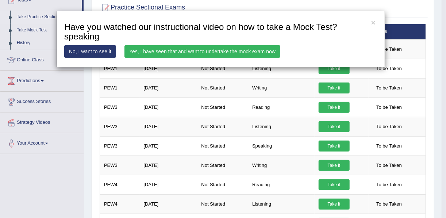
click at [256, 51] on link "Yes, I have seen that and want to undertake the mock exam now" at bounding box center [203, 51] width 156 height 12
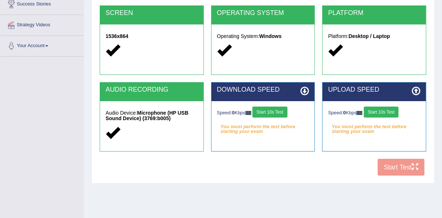
scroll to position [166, 0]
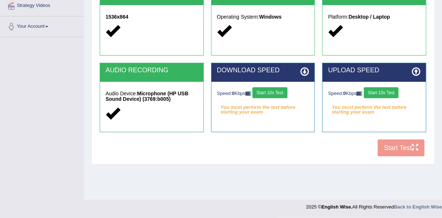
click at [389, 145] on div "COOKIES Cookies Enabled JAVASCRIPT Javascript Enabled BROWSER Browser: Chrome S…" at bounding box center [263, 34] width 330 height 251
click at [283, 88] on button "Start 10s Test" at bounding box center [269, 92] width 35 height 11
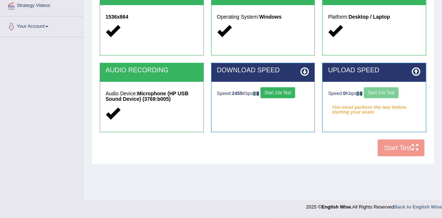
click at [382, 94] on div "Speed: 0 Kbps Start 10s Test" at bounding box center [374, 93] width 92 height 13
click at [379, 94] on button "Start 10s Test" at bounding box center [381, 92] width 35 height 11
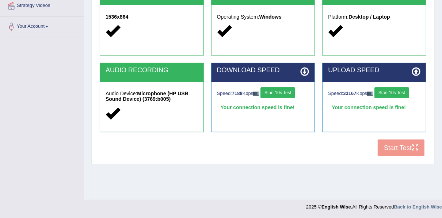
click at [273, 90] on button "Start 10s Test" at bounding box center [278, 92] width 35 height 11
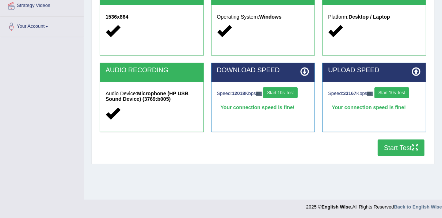
click at [396, 94] on button "Start 10s Test" at bounding box center [391, 92] width 35 height 11
click at [399, 144] on button "Start Test" at bounding box center [401, 148] width 47 height 17
